Goal: Transaction & Acquisition: Purchase product/service

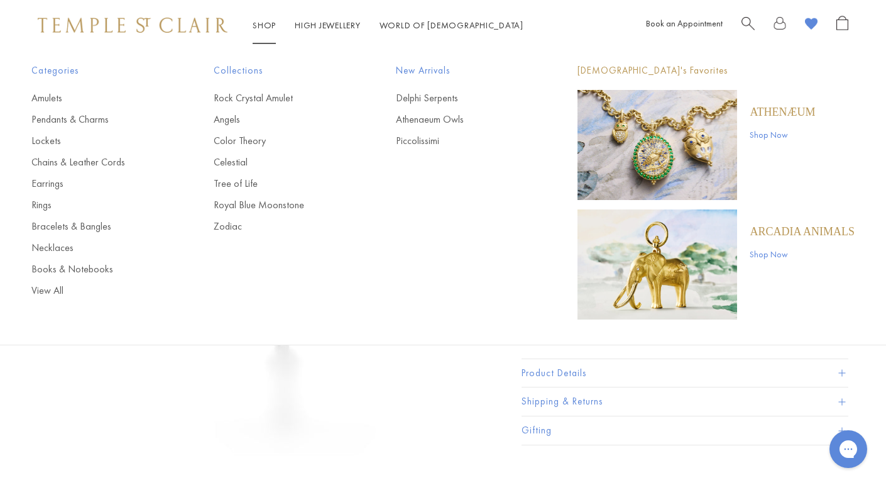
click at [646, 155] on img "Main navigation" at bounding box center [658, 145] width 160 height 110
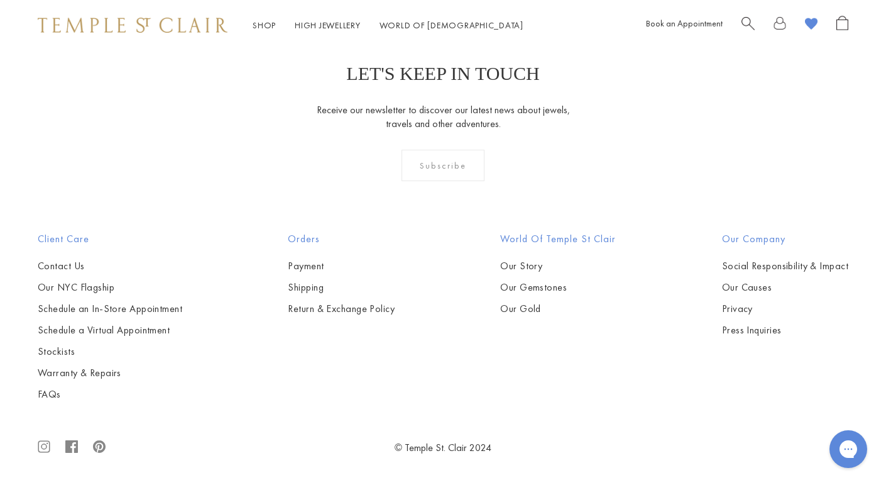
scroll to position [2267, 0]
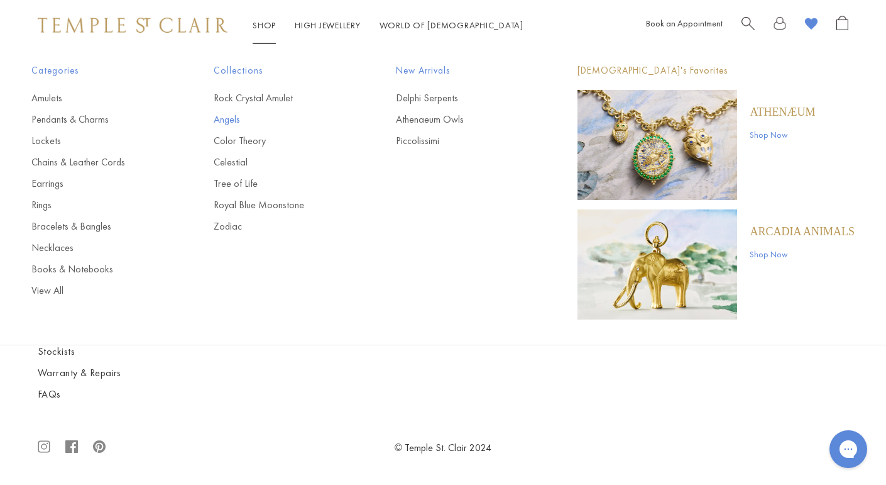
click at [222, 119] on link "Angels" at bounding box center [280, 120] width 132 height 14
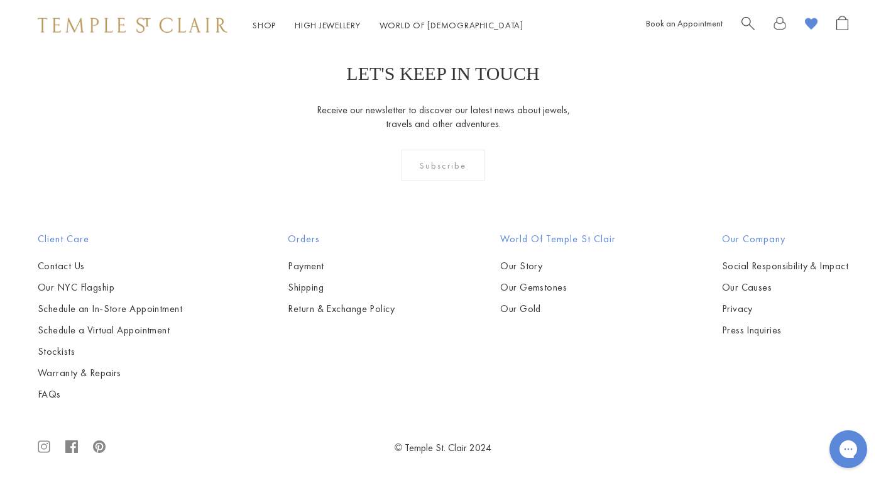
scroll to position [1619, 0]
click at [326, 28] on link "High Jewellery High Jewellery" at bounding box center [328, 24] width 66 height 11
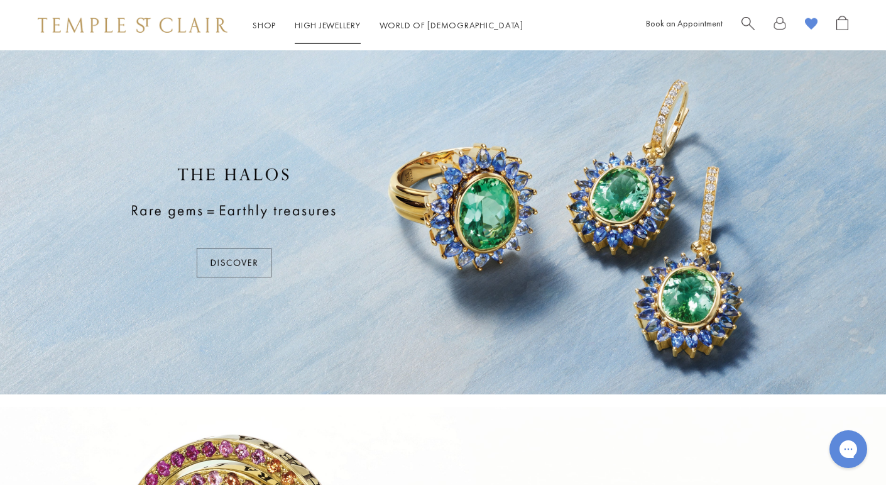
click at [350, 20] on link "High Jewellery High Jewellery" at bounding box center [328, 24] width 66 height 11
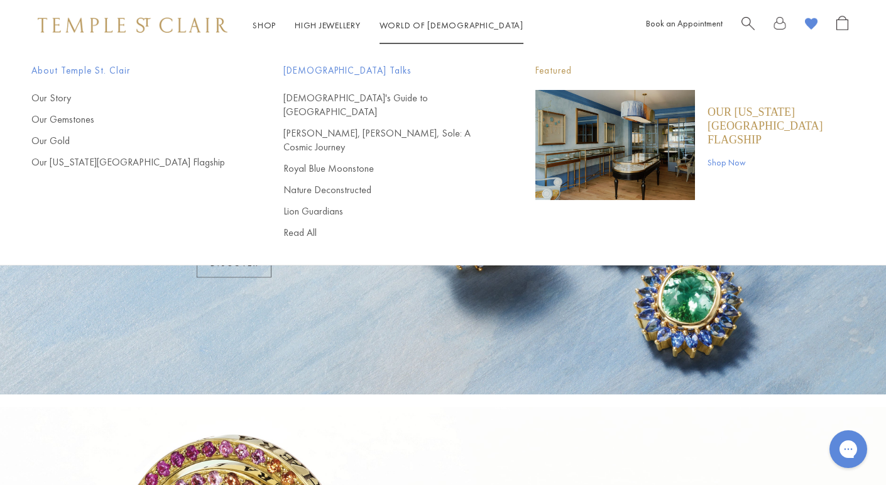
click at [398, 24] on link "World of Temple World of Temple" at bounding box center [452, 24] width 144 height 11
click at [376, 126] on link "[PERSON_NAME], [PERSON_NAME], Sole: A Cosmic Journey" at bounding box center [385, 140] width 202 height 28
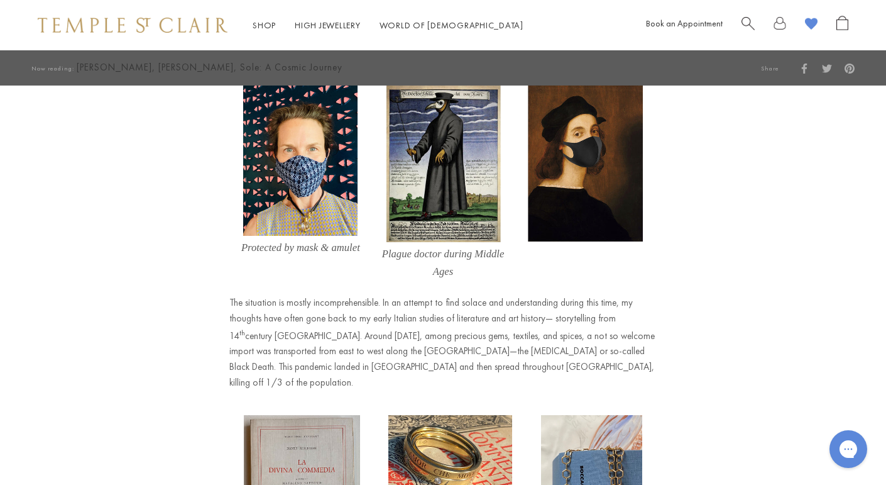
scroll to position [1133, 0]
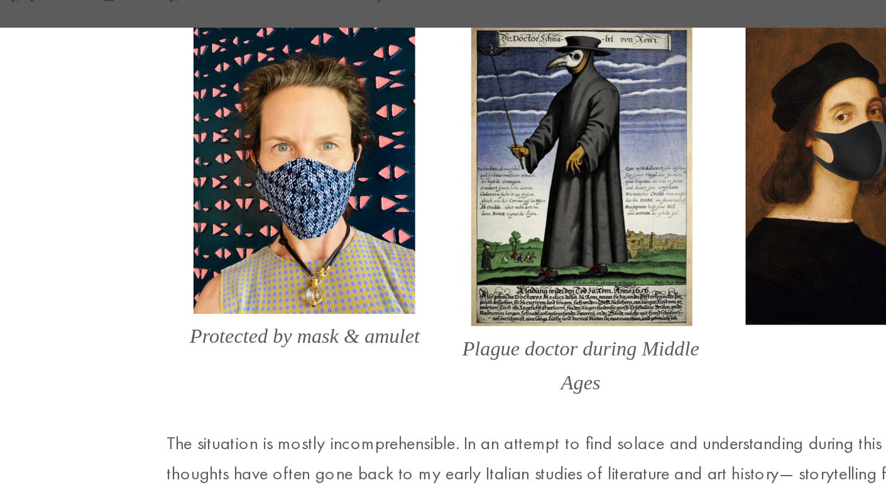
click at [316, 206] on img at bounding box center [300, 157] width 114 height 151
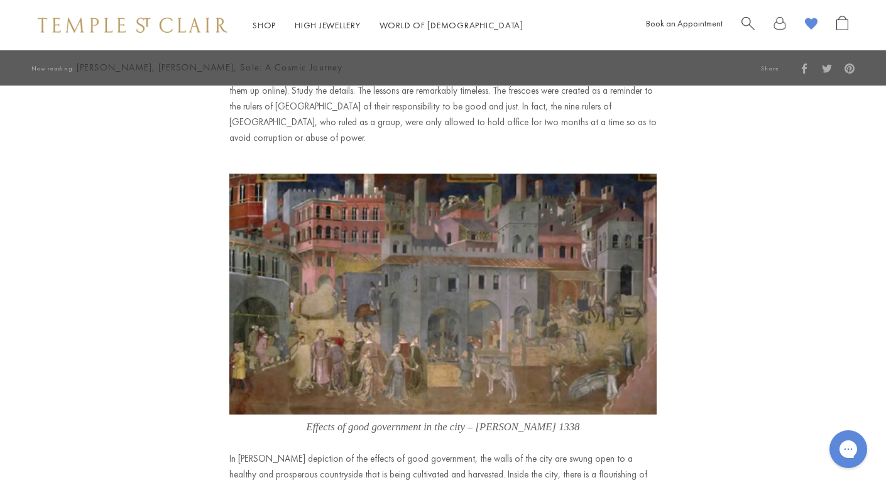
scroll to position [1802, 0]
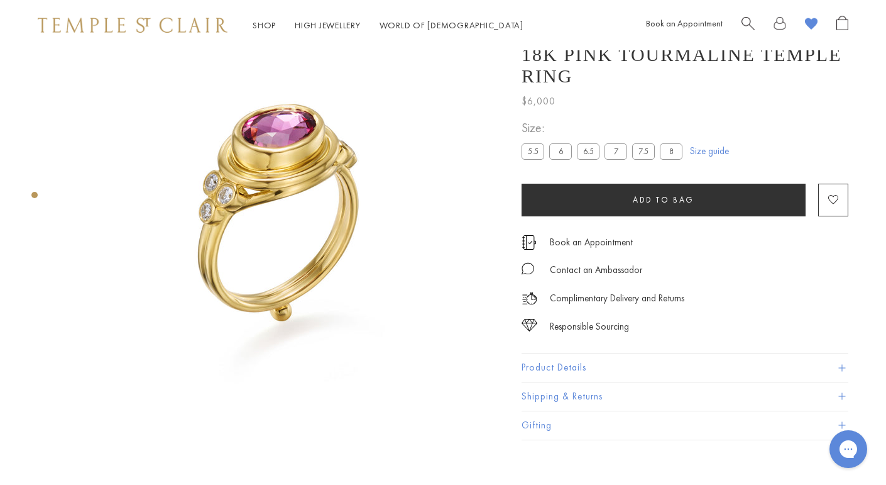
scroll to position [41, 0]
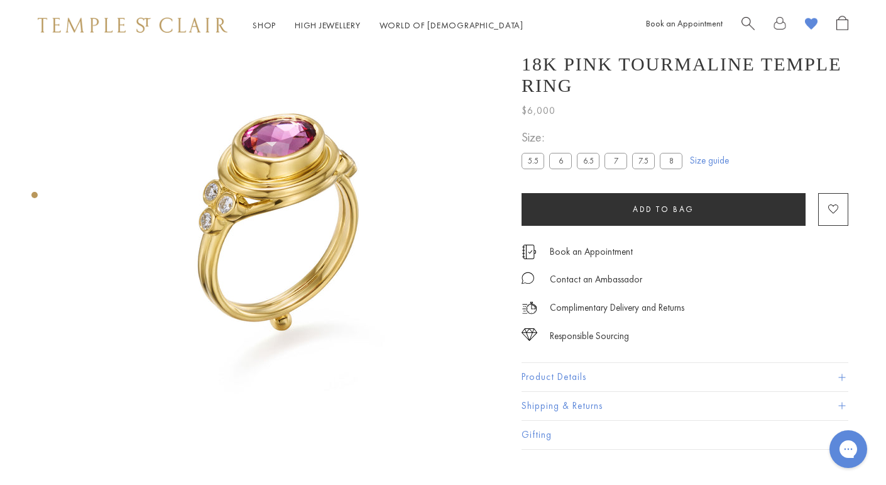
click at [669, 159] on label "8" at bounding box center [671, 161] width 23 height 16
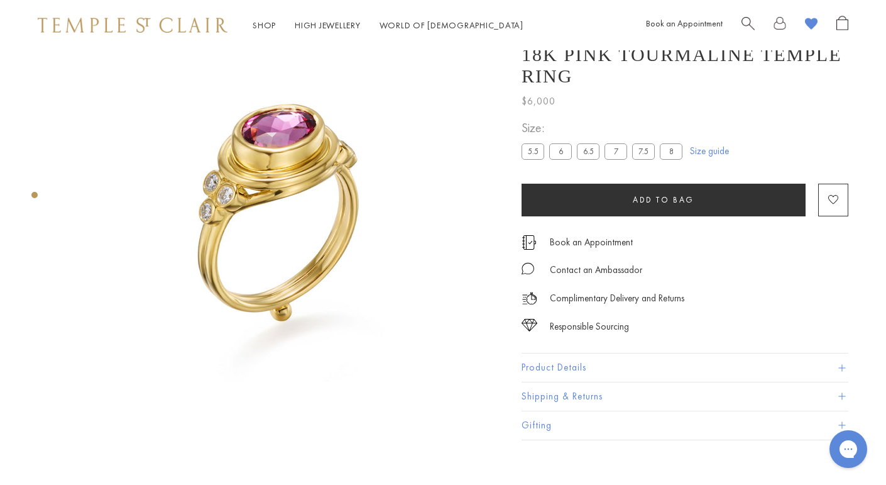
click at [561, 369] on button "Product Details" at bounding box center [685, 368] width 327 height 28
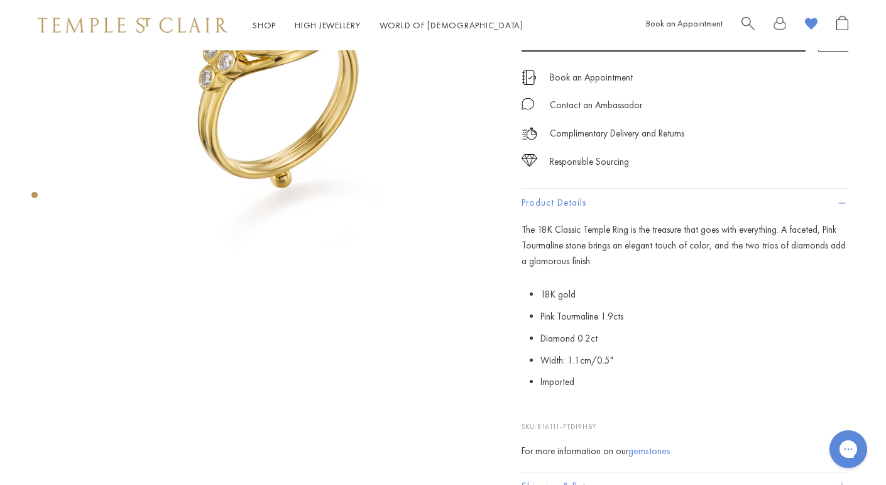
scroll to position [186, 0]
